Goal: Task Accomplishment & Management: Manage account settings

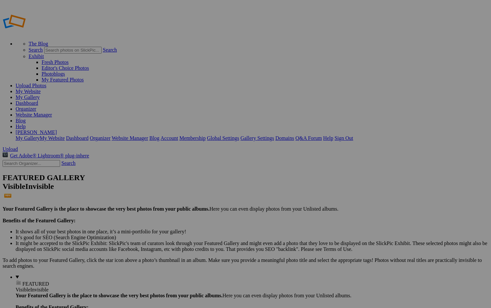
click at [218, 163] on input "Brushy Mountain State prison, Tennessee" at bounding box center [195, 166] width 71 height 7
click at [217, 163] on input "Brushy Mountain State prison, Tennessee" at bounding box center [195, 166] width 71 height 7
click at [230, 163] on input "[GEOGRAPHIC_DATA], [US_STATE]" at bounding box center [195, 166] width 71 height 7
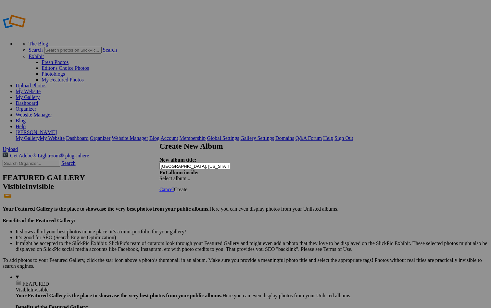
type input "Brushy Mountain State Prison, Tennessee-Gallery"
click at [188, 187] on span "Create" at bounding box center [181, 190] width 14 height 6
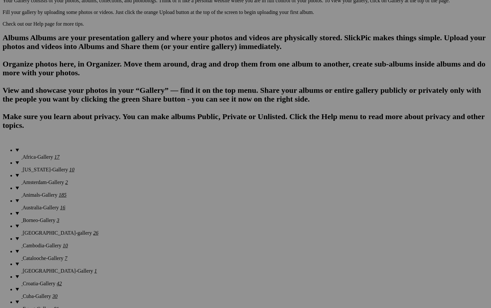
scroll to position [391, 0]
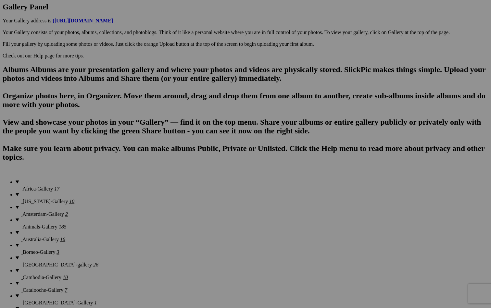
scroll to position [345, 0]
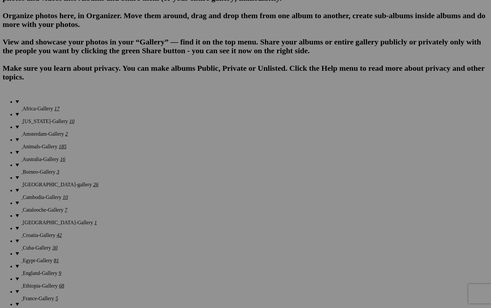
scroll to position [438, 0]
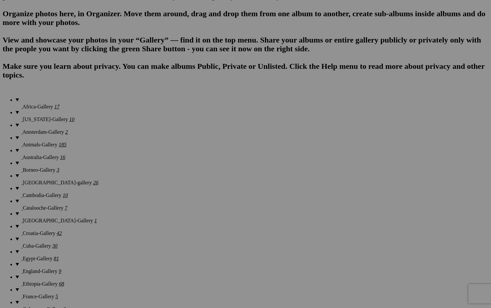
type input "D"
type input "[GEOGRAPHIC_DATA], [US_STATE]"
click at [188, 187] on span "Create" at bounding box center [181, 190] width 14 height 6
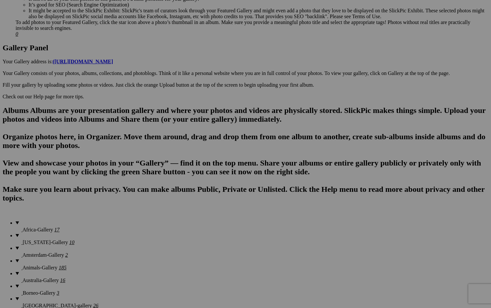
scroll to position [316, 0]
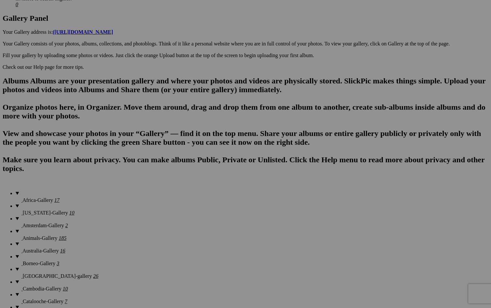
scroll to position [349, 0]
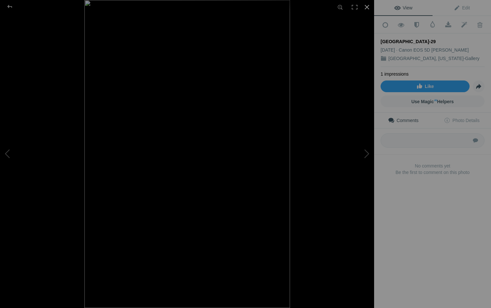
click at [370, 8] on div at bounding box center [367, 7] width 14 height 14
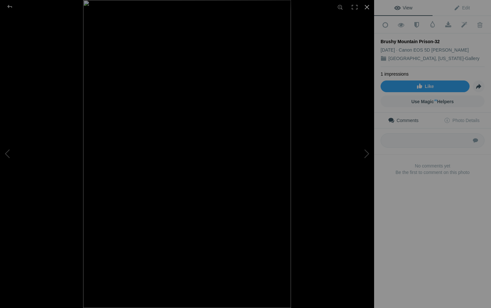
click at [369, 8] on div at bounding box center [367, 7] width 14 height 14
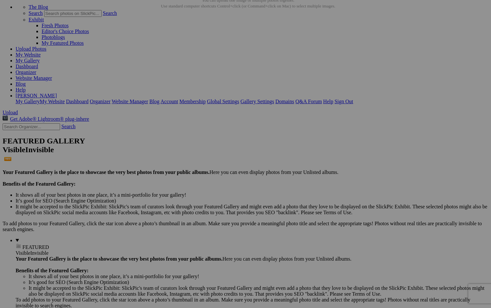
scroll to position [34, 0]
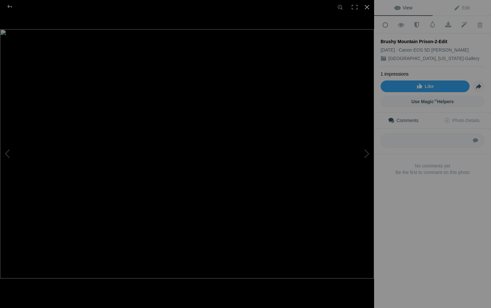
click at [369, 9] on div at bounding box center [367, 7] width 14 height 14
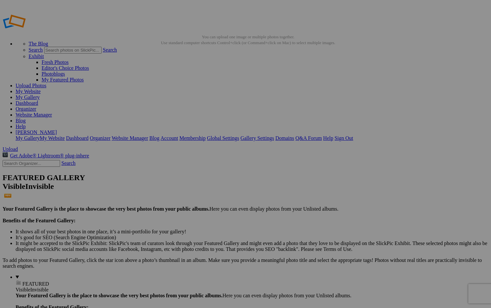
scroll to position [2, 0]
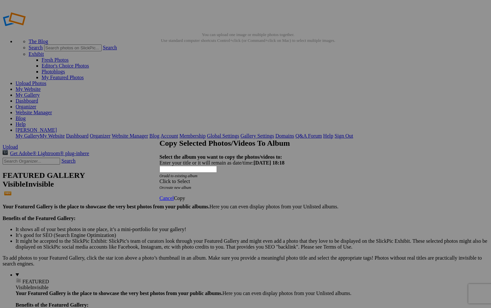
click at [243, 179] on div "Click to Select" at bounding box center [246, 182] width 172 height 6
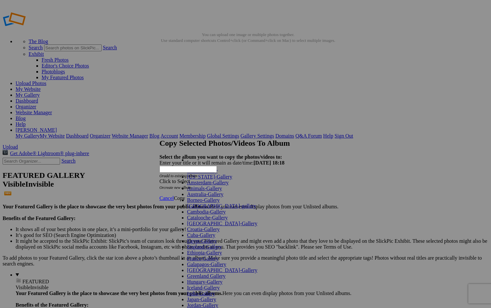
scroll to position [296, 0]
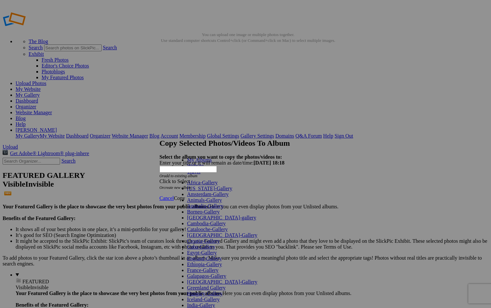
scroll to position [252, 0]
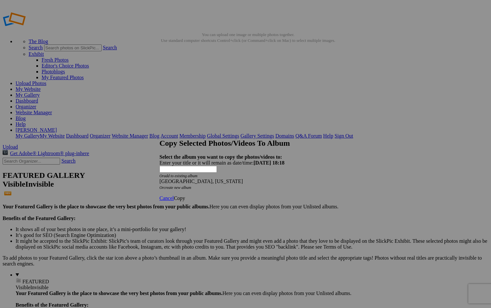
click at [185, 196] on span "Copy" at bounding box center [179, 199] width 11 height 6
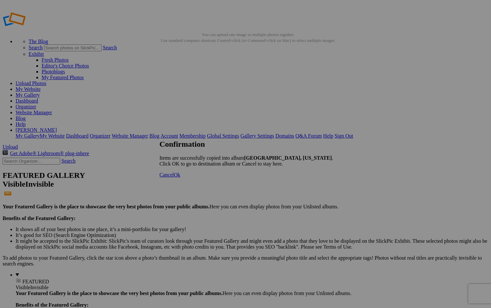
click at [174, 178] on span "Cancel" at bounding box center [167, 175] width 14 height 6
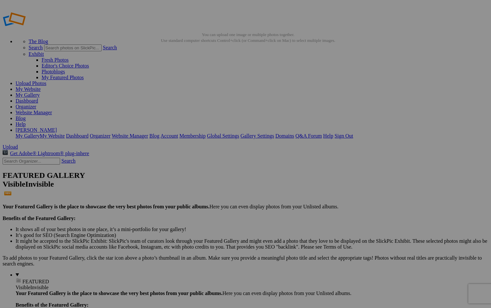
click at [274, 133] on link "Gallery Settings" at bounding box center [257, 136] width 34 height 6
